Goal: Complete application form

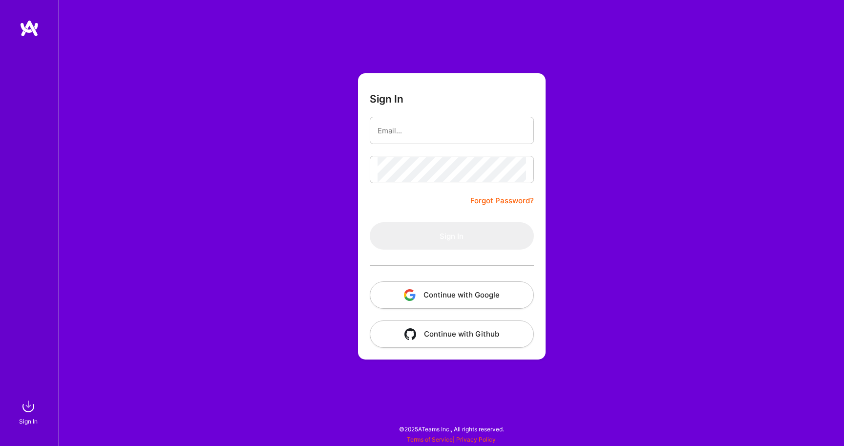
click at [460, 305] on button "Continue with Google" at bounding box center [452, 294] width 164 height 27
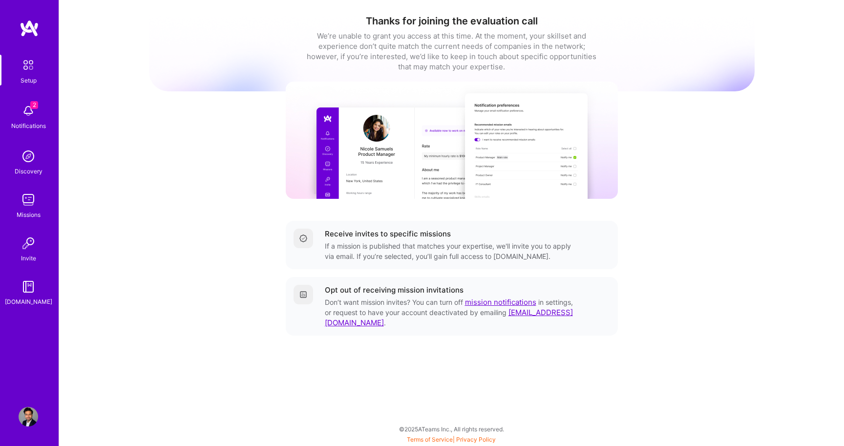
click at [28, 107] on img at bounding box center [29, 111] width 20 height 20
click at [333, 82] on div "2 Setup 2 Notifications Discovery Missions Invite [DOMAIN_NAME] Profile Close M…" at bounding box center [422, 220] width 844 height 441
